Goal: Share content: Share content

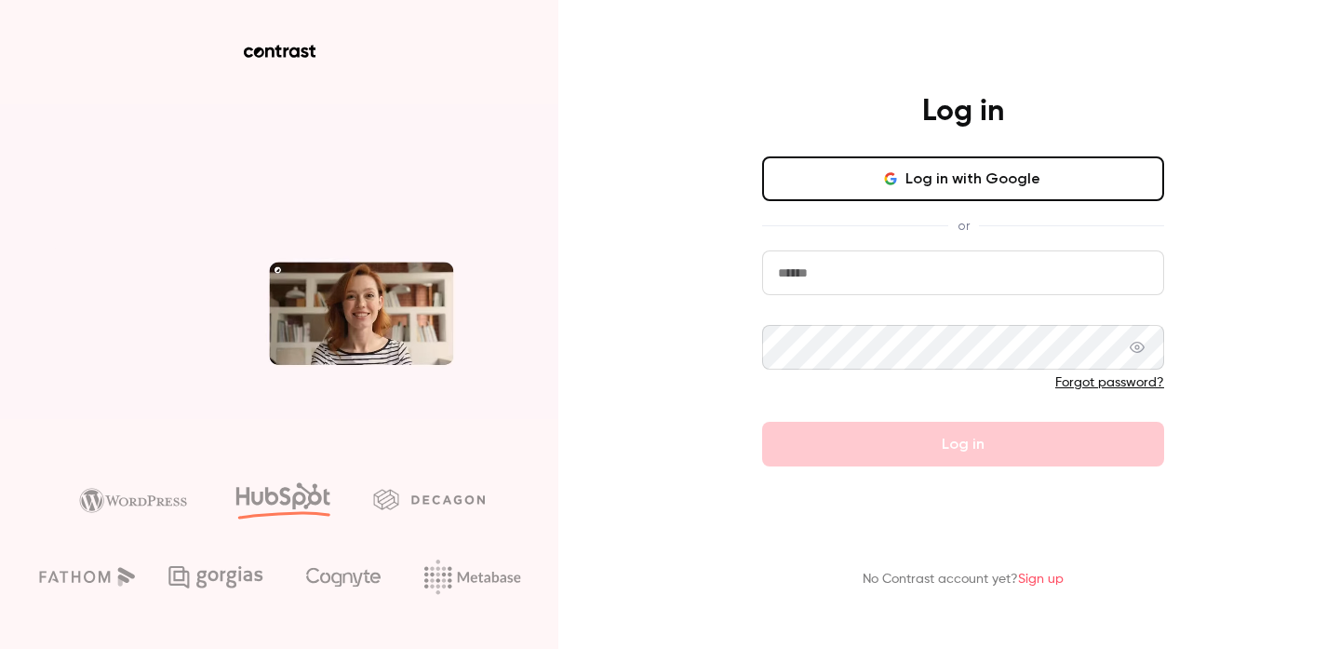
type input "**********"
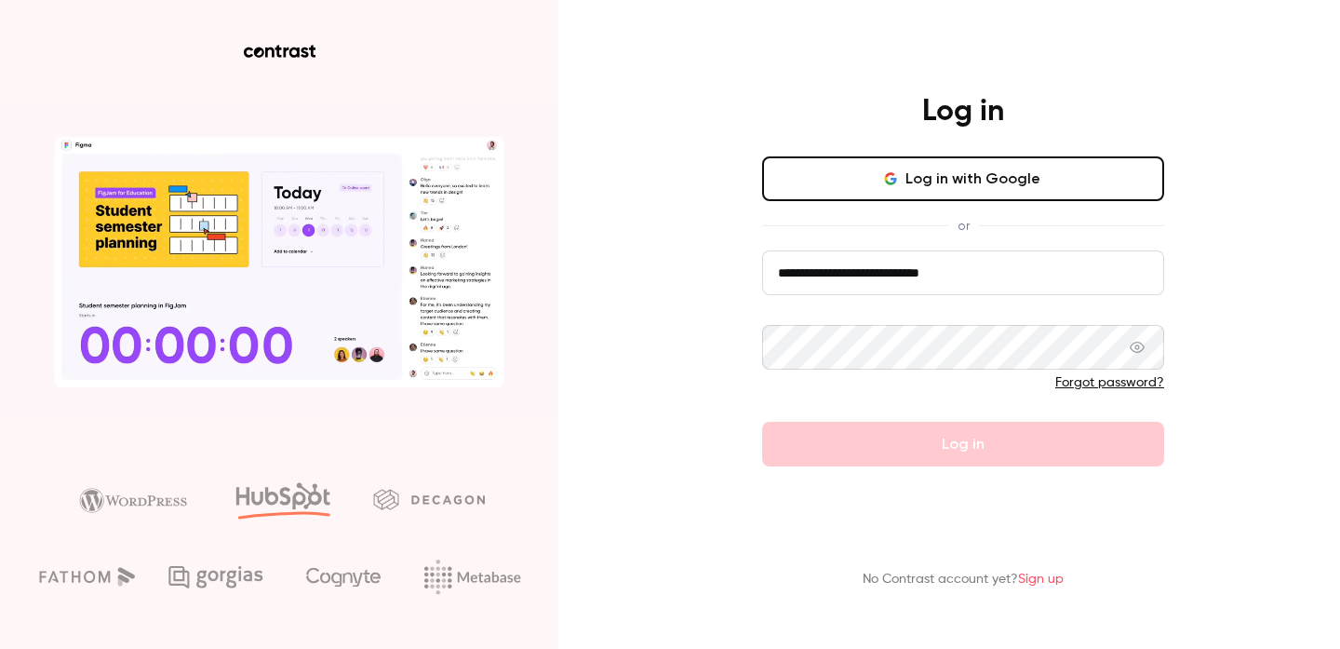
click at [963, 184] on button "Log in with Google" at bounding box center [963, 178] width 402 height 45
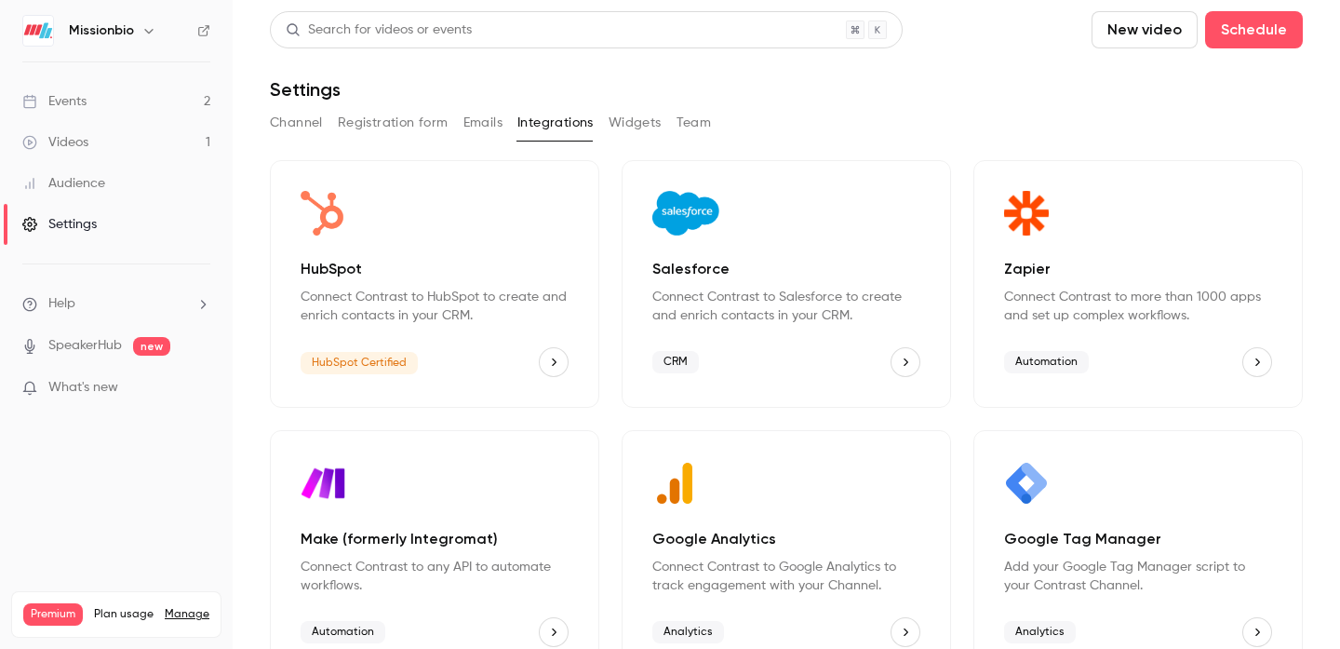
click at [77, 104] on div "Events" at bounding box center [54, 101] width 64 height 19
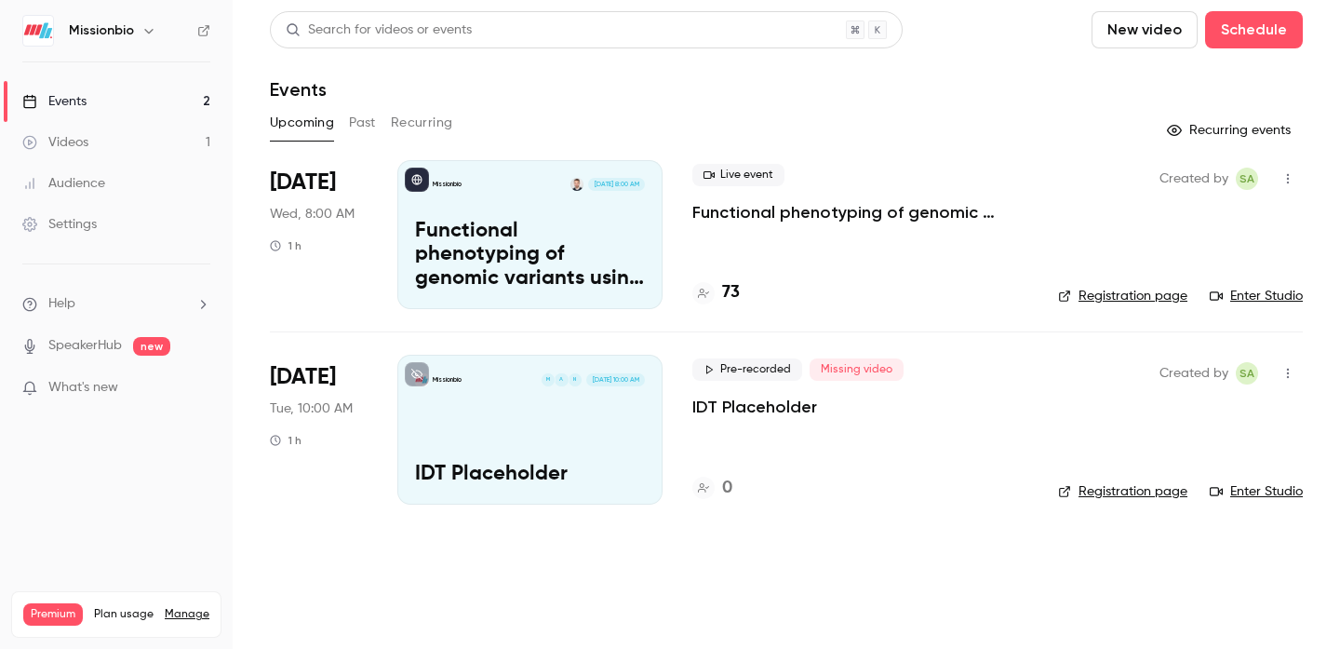
click at [734, 295] on h4 "73" at bounding box center [731, 292] width 18 height 25
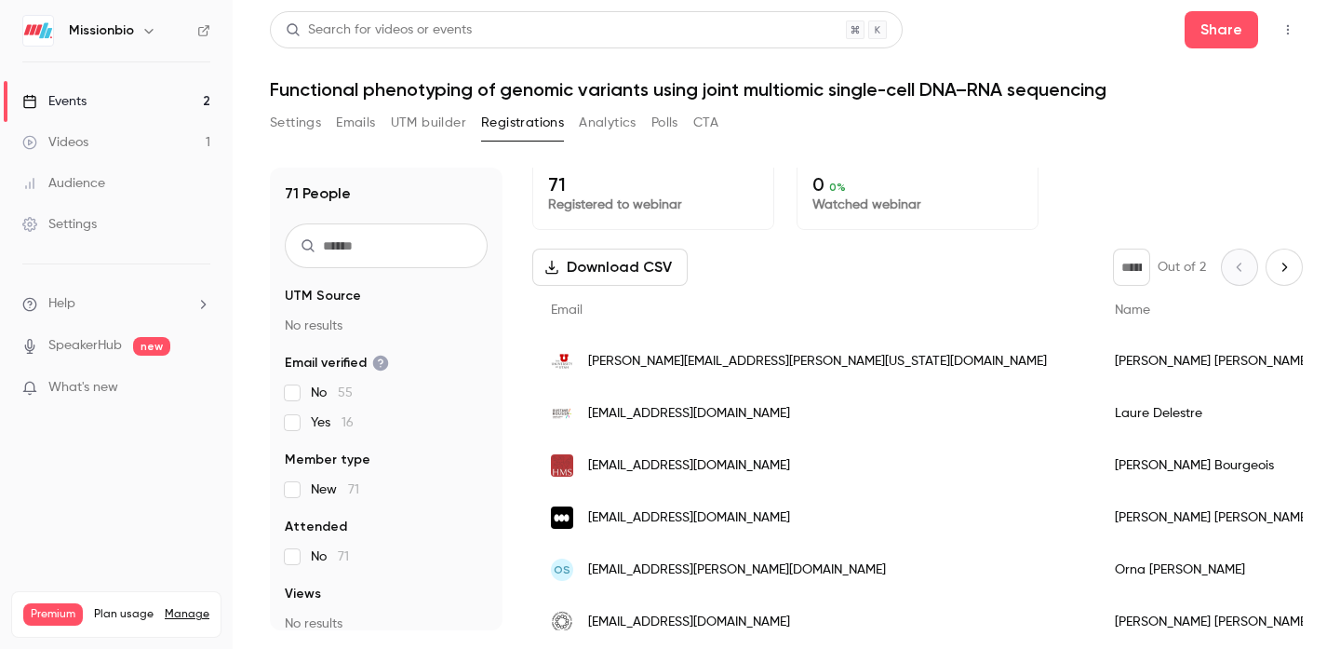
scroll to position [5, 0]
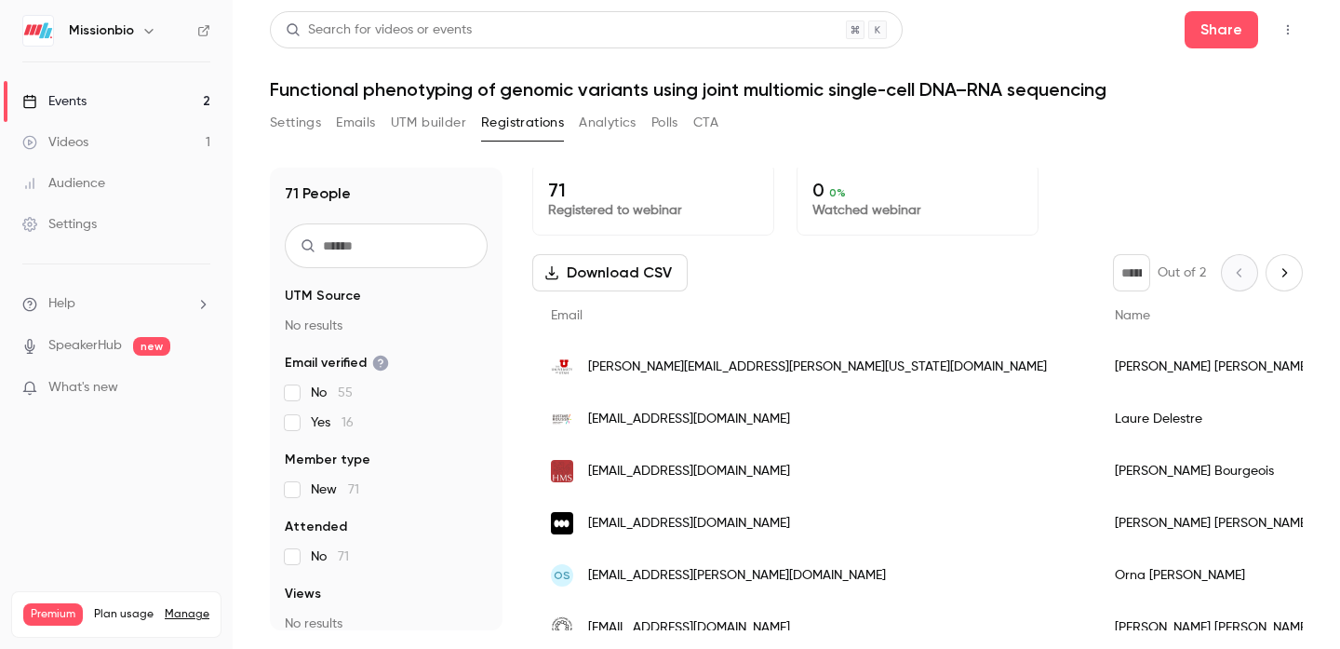
click at [80, 105] on div "Events" at bounding box center [54, 101] width 64 height 19
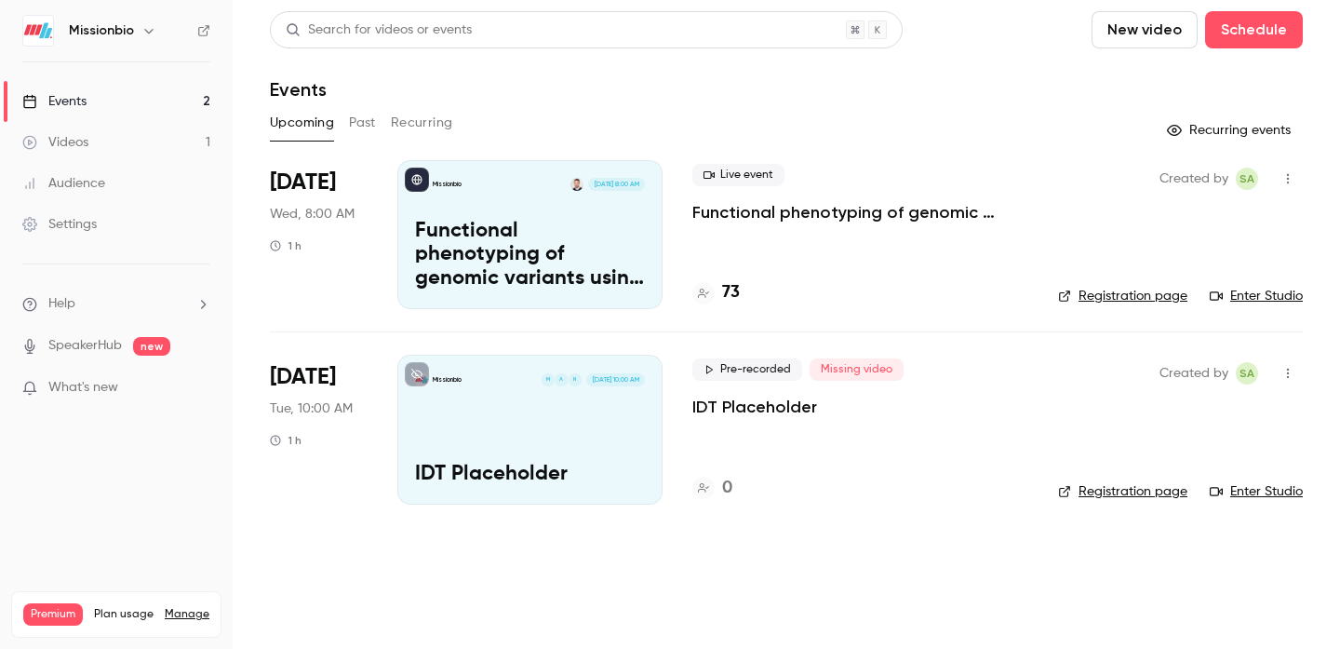
click at [85, 108] on div "Events" at bounding box center [54, 101] width 64 height 19
click at [85, 104] on div "Events" at bounding box center [54, 101] width 64 height 19
click at [73, 133] on div "Videos" at bounding box center [55, 142] width 66 height 19
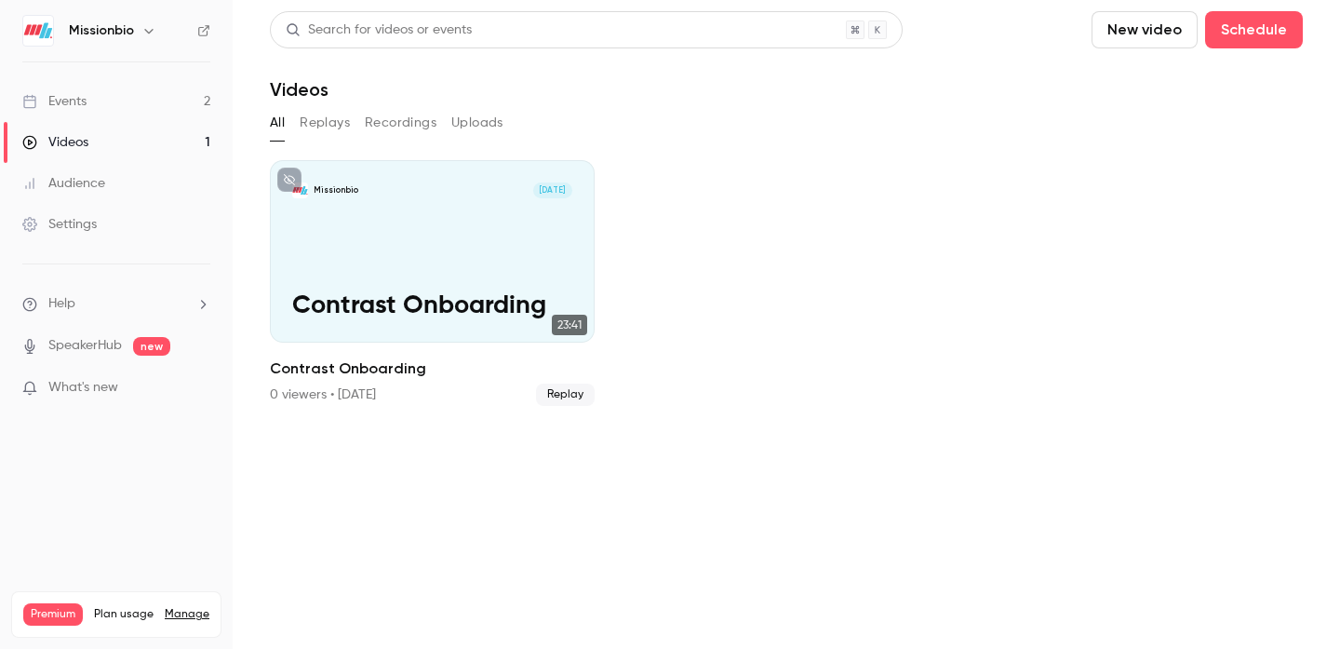
click at [67, 104] on div "Events" at bounding box center [54, 101] width 64 height 19
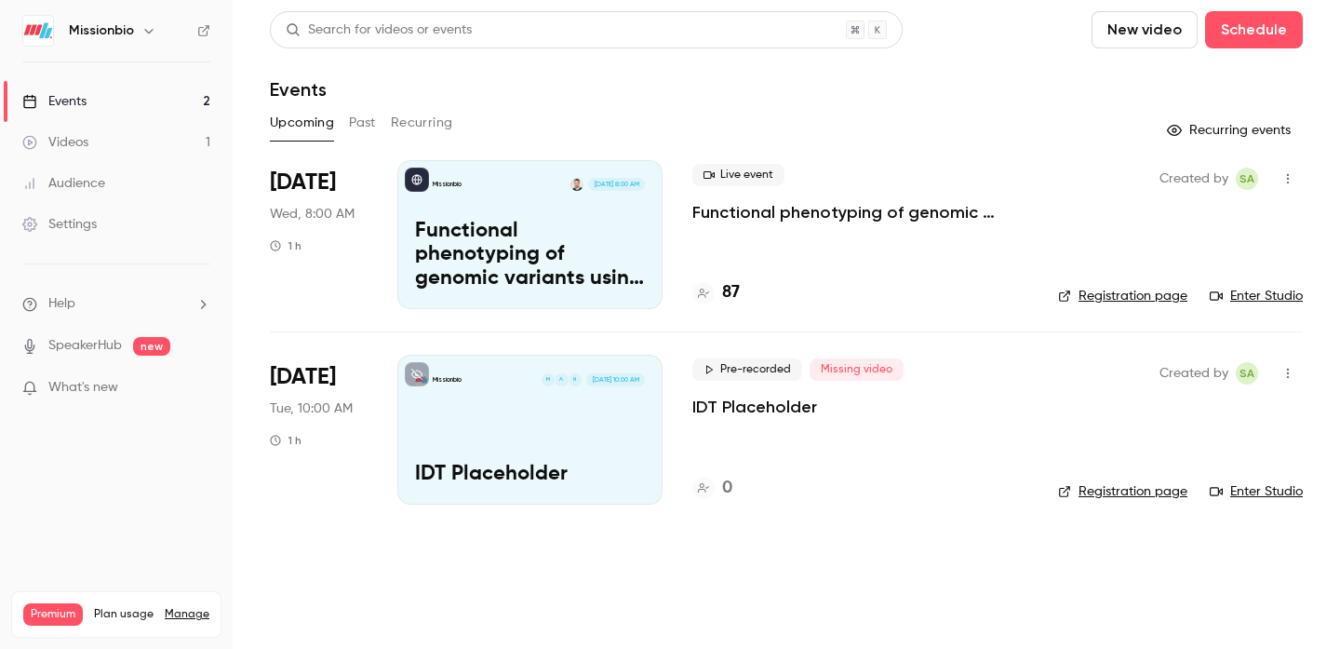
click at [1285, 172] on icon "button" at bounding box center [1288, 178] width 15 height 13
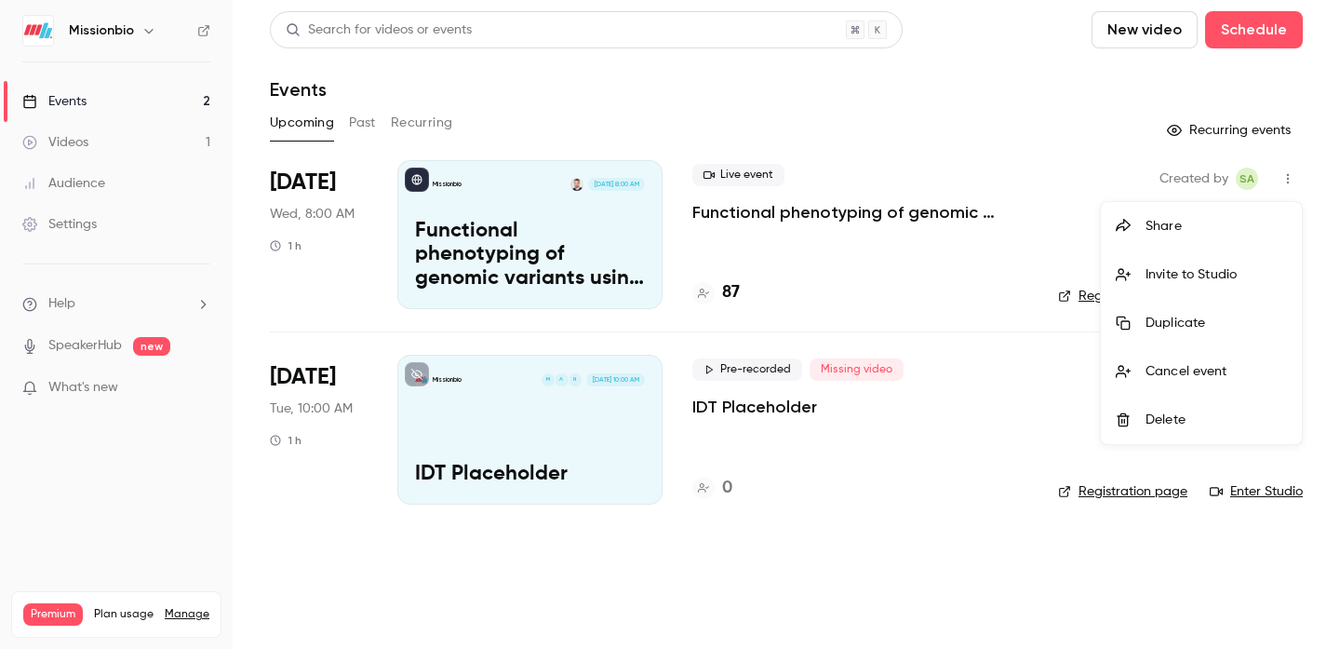
click at [1164, 224] on div "Share" at bounding box center [1216, 226] width 141 height 19
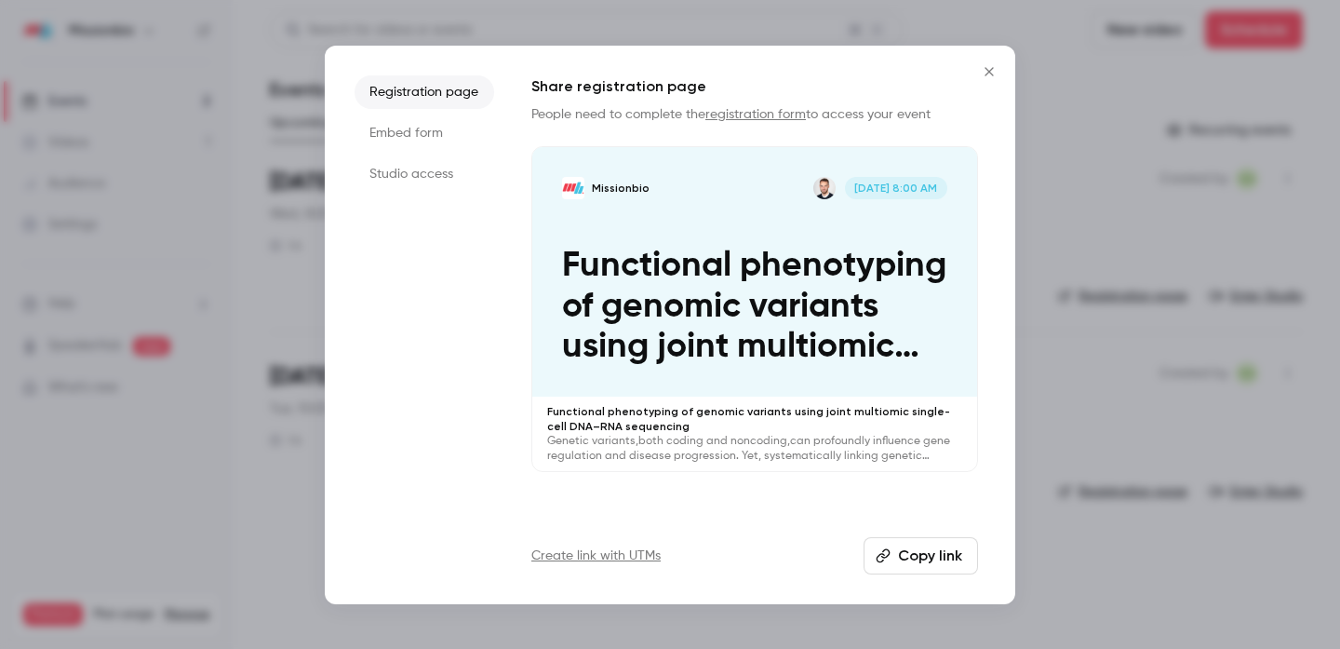
click at [417, 176] on li "Studio access" at bounding box center [425, 174] width 140 height 34
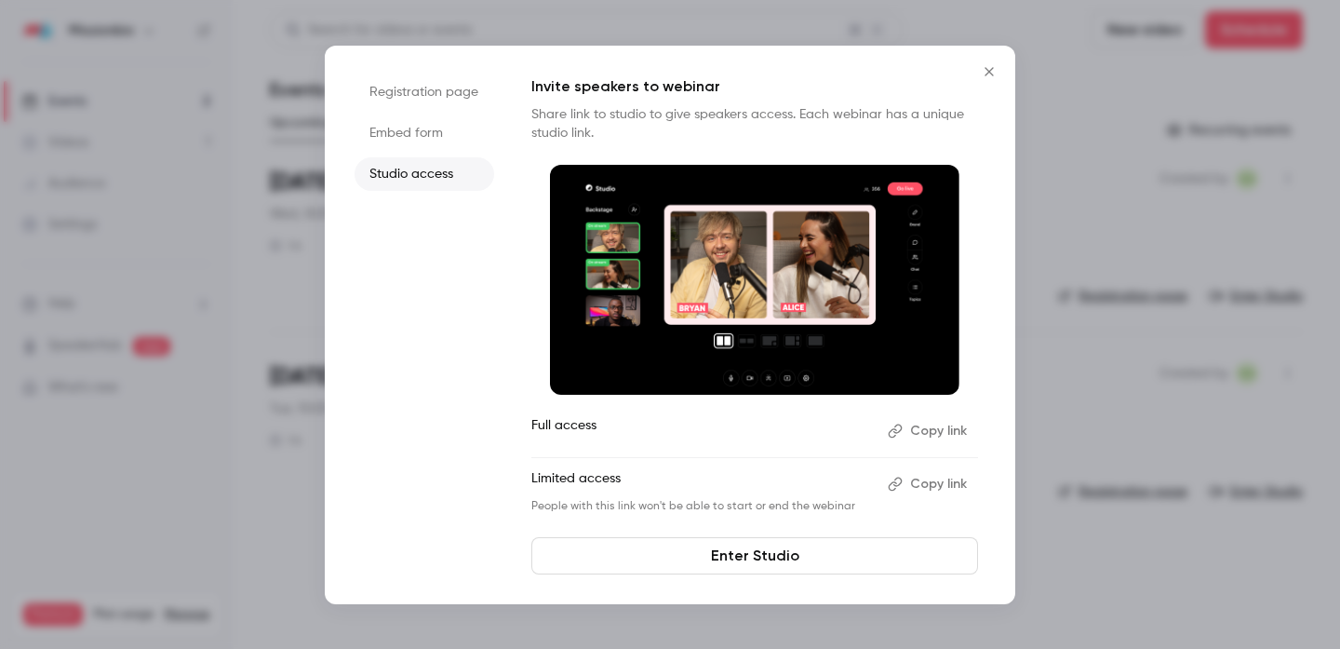
click at [927, 484] on button "Copy link" at bounding box center [930, 484] width 98 height 30
